Goal: Check status

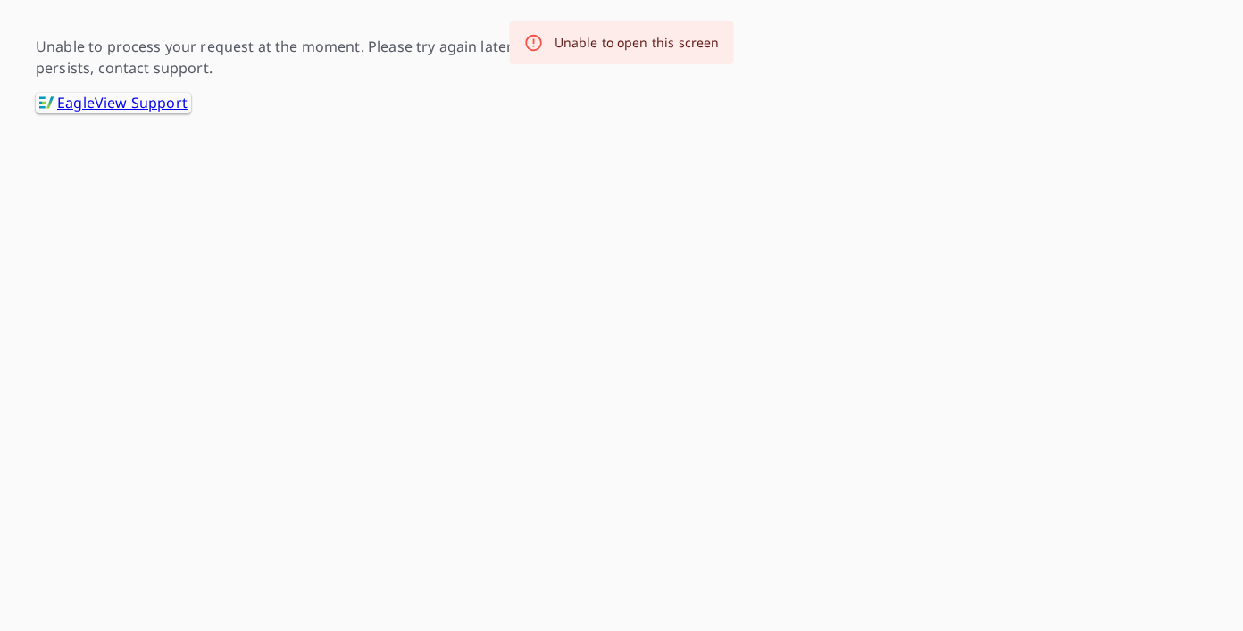
drag, startPoint x: 369, startPoint y: 239, endPoint x: 495, endPoint y: -37, distance: 303.2
click at [495, 0] on html "-- -- Unable to process your request at the moment. Please try again later. If …" at bounding box center [621, 56] width 1243 height 113
